Goal: Register for event/course

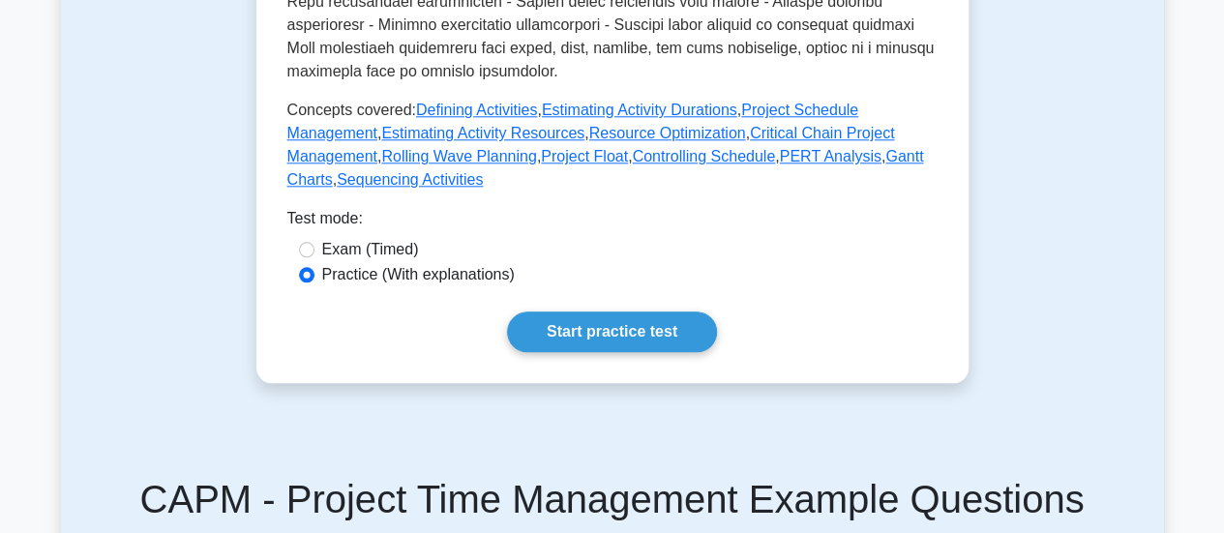
scroll to position [1013, 0]
